Goal: Task Accomplishment & Management: Manage account settings

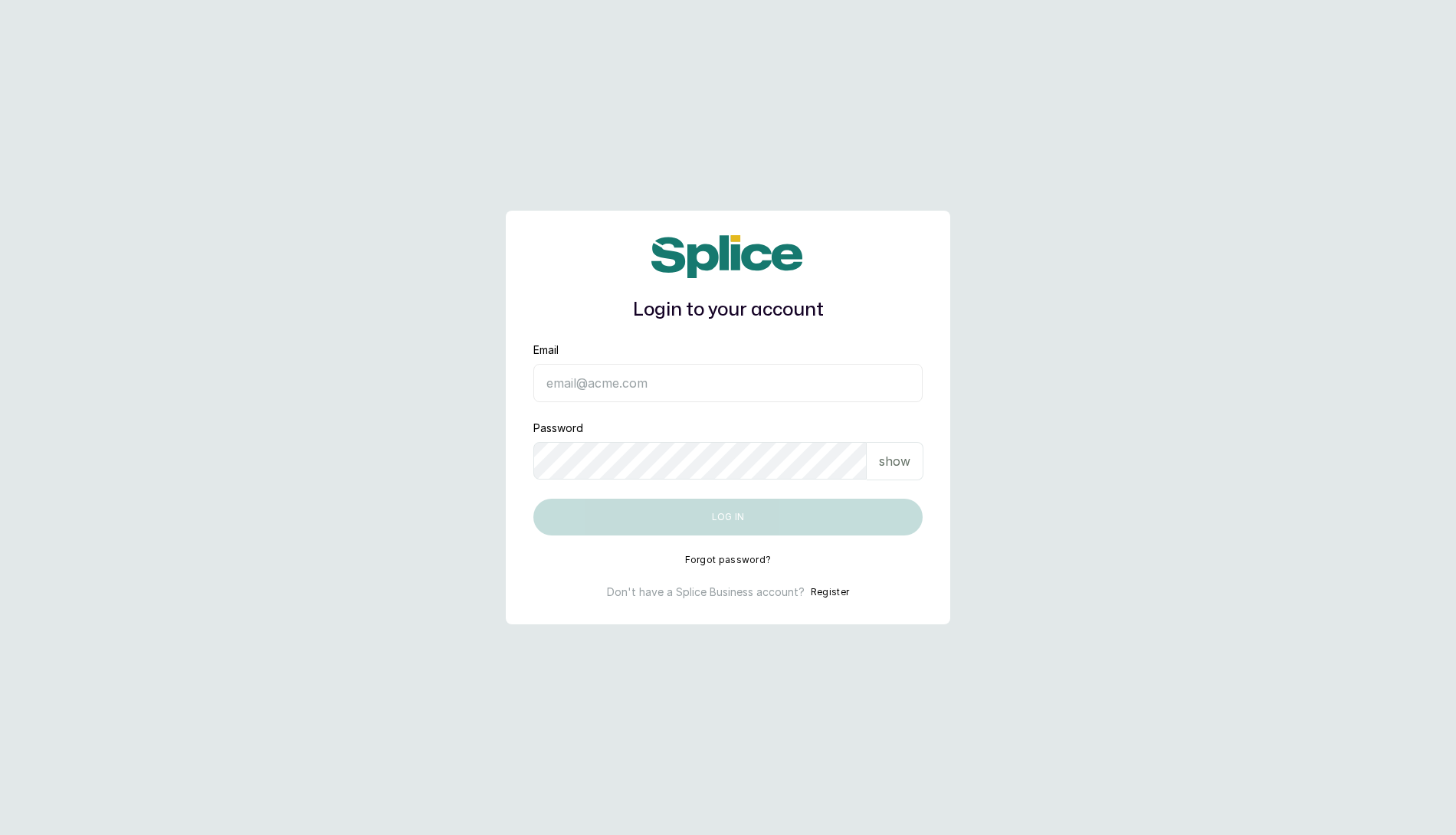
click at [682, 375] on input "Email" at bounding box center [728, 382] width 389 height 38
type input "[EMAIL_ADDRESS][DOMAIN_NAME]"
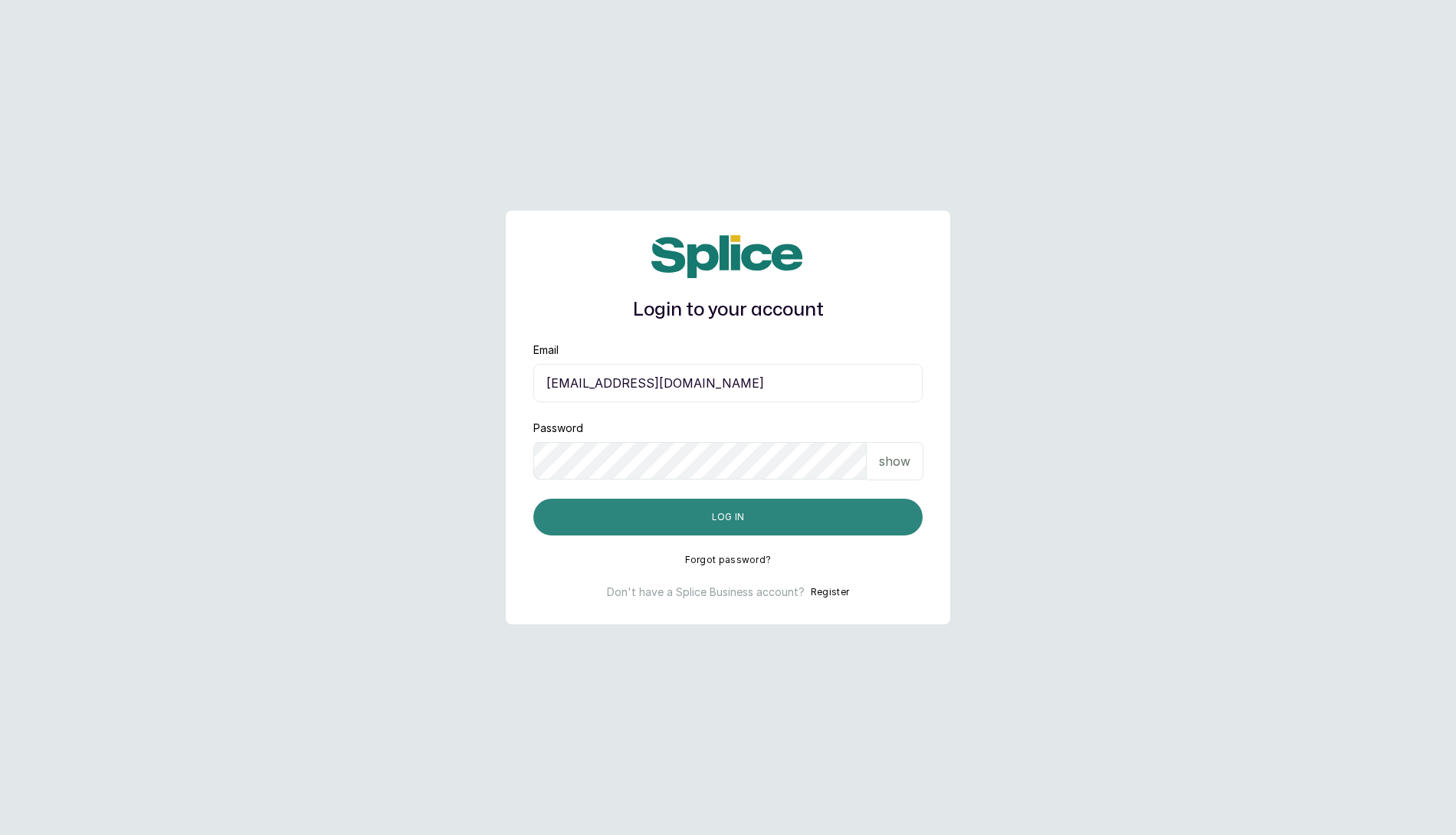
click at [714, 526] on button "Log in" at bounding box center [728, 517] width 389 height 37
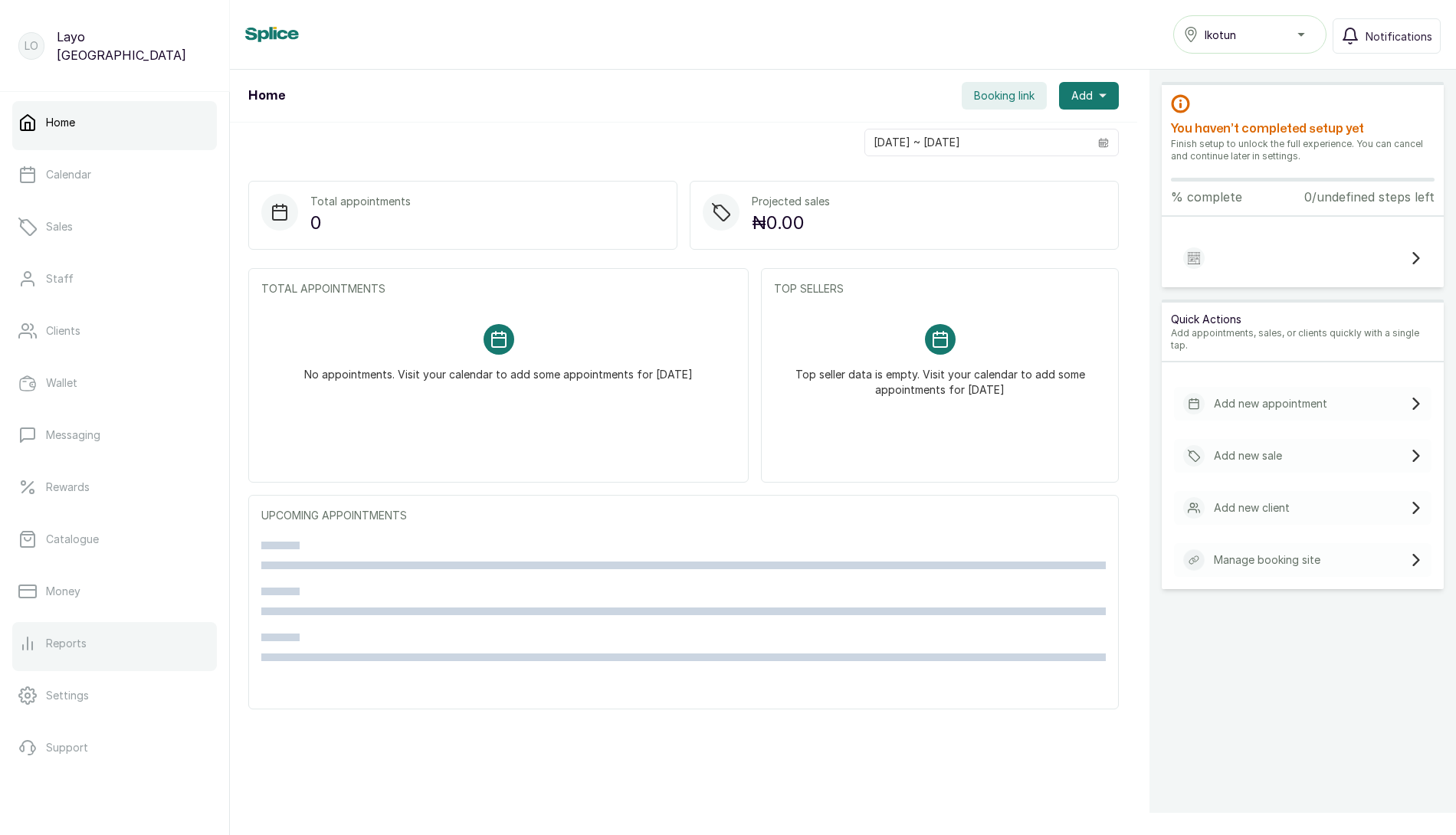
scroll to position [69, 0]
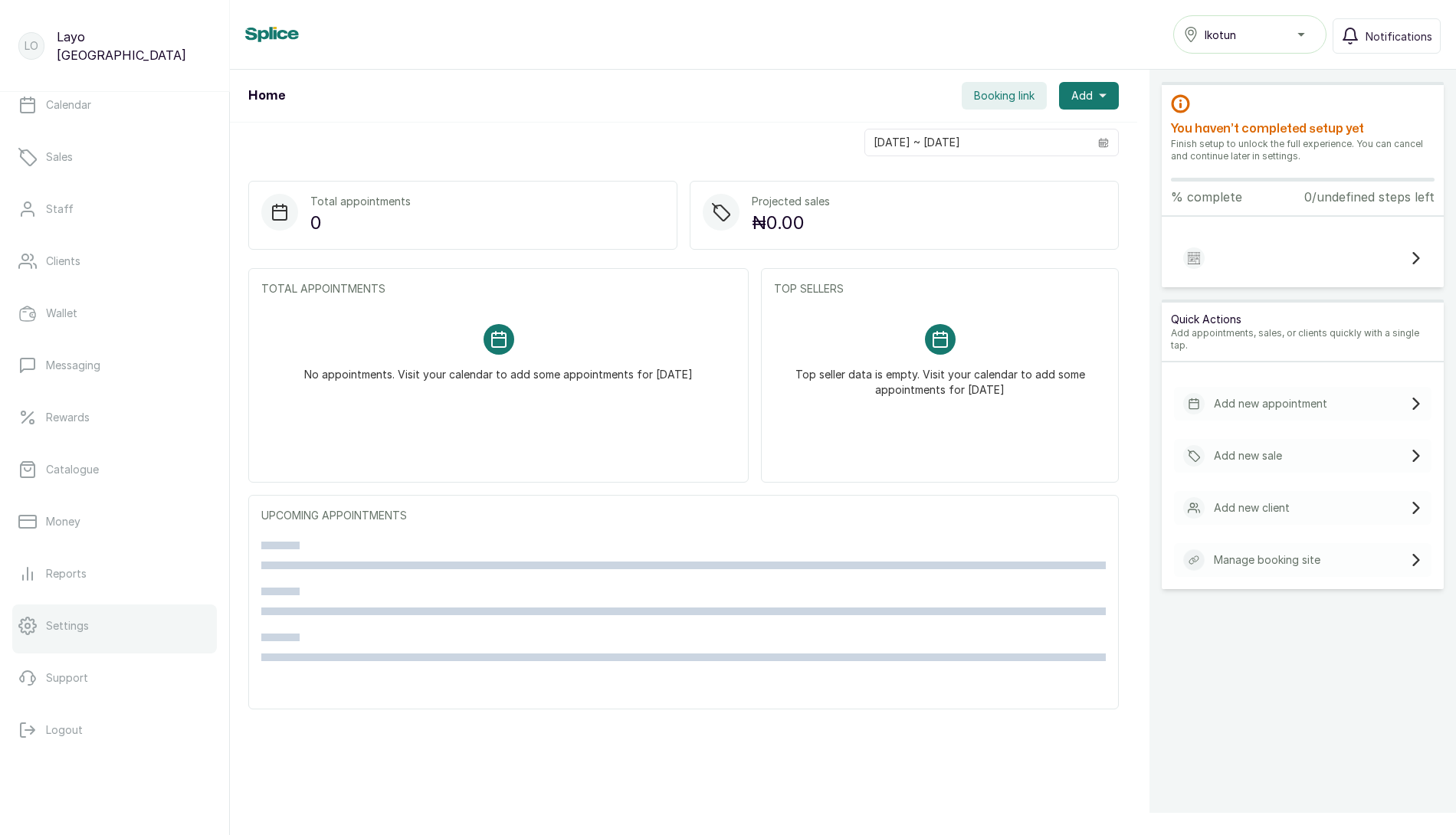
click at [92, 621] on link "Settings" at bounding box center [114, 625] width 205 height 43
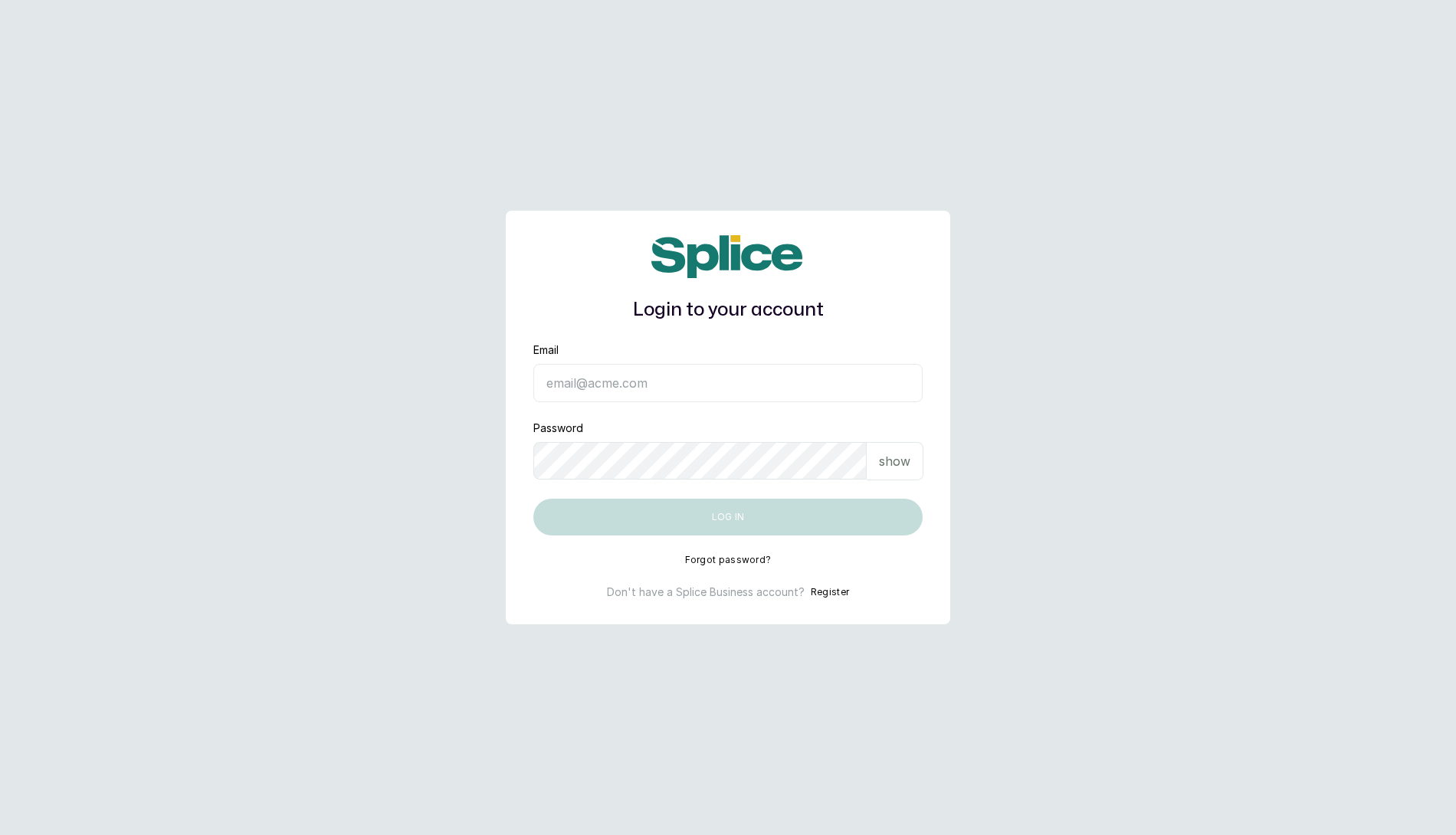
click at [638, 390] on input "Email" at bounding box center [728, 382] width 389 height 38
type input "[EMAIL_ADDRESS][DOMAIN_NAME]"
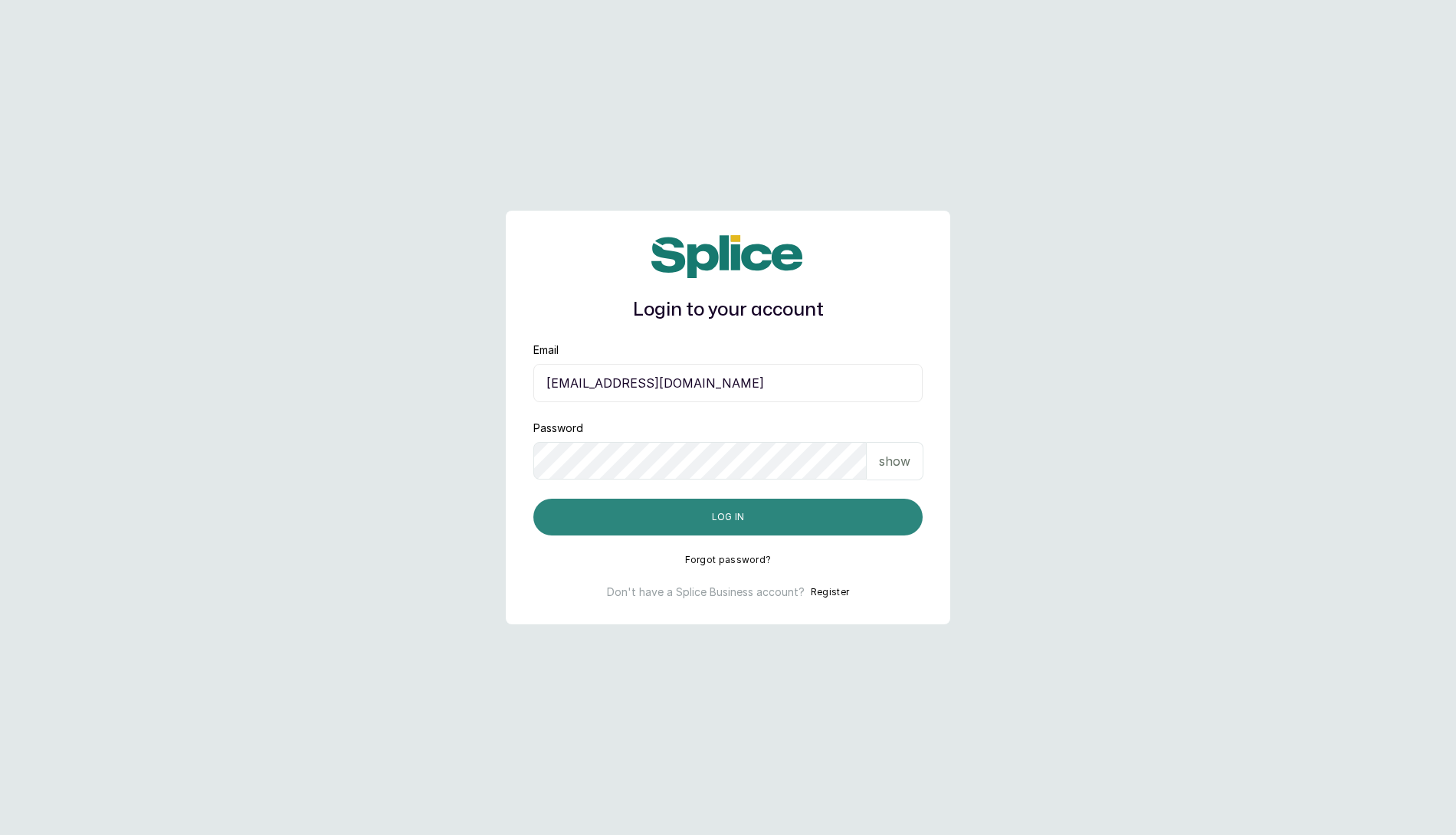
click at [651, 512] on button "Log in" at bounding box center [728, 517] width 389 height 37
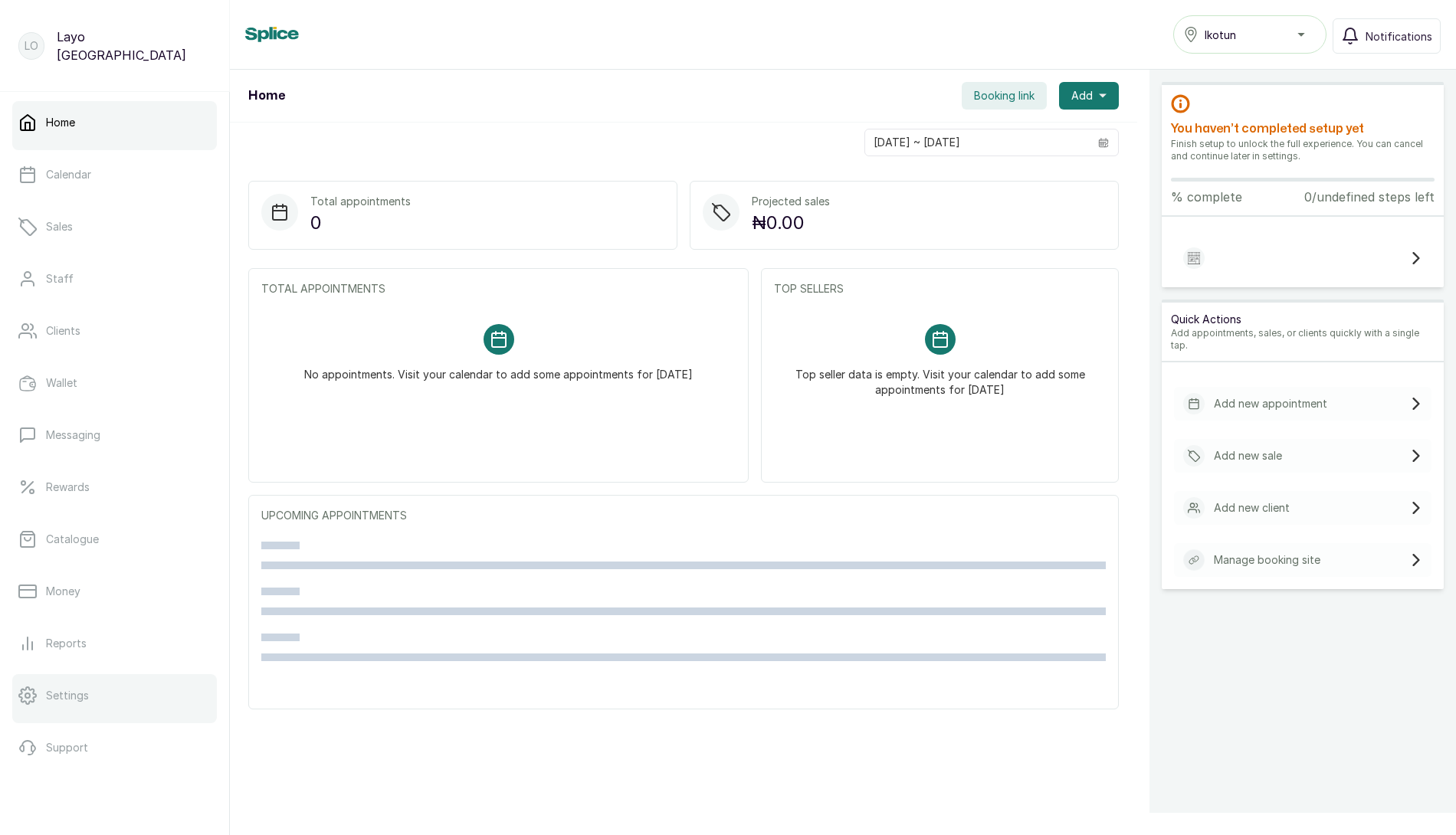
click at [61, 679] on link "Settings" at bounding box center [114, 696] width 205 height 43
